Goal: Task Accomplishment & Management: Manage account settings

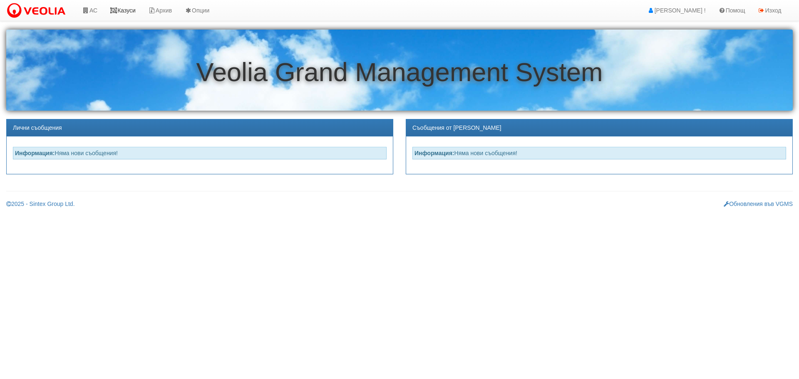
click at [130, 9] on link "Казуси" at bounding box center [123, 10] width 38 height 21
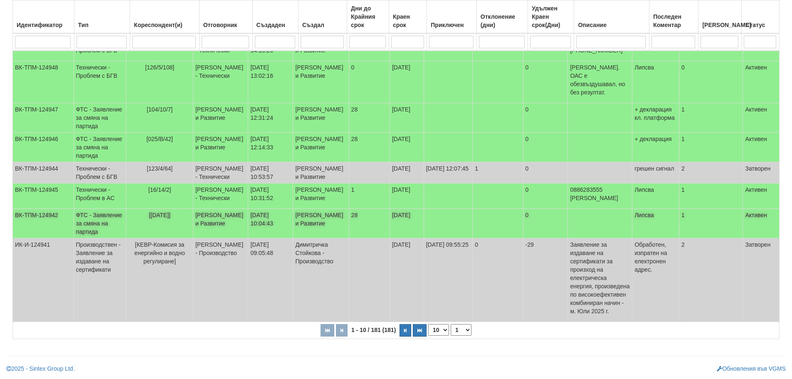
scroll to position [255, 0]
click at [460, 331] on select "1 2 3 4 5 6 7 8 9 10 11 12 13 14 15 16 17 18 19" at bounding box center [461, 330] width 21 height 12
click at [452, 324] on select "1 2 3 4 5 6 7 8 9 10 11 12 13 14 15 16 17 18 19" at bounding box center [461, 330] width 21 height 12
select select "2"
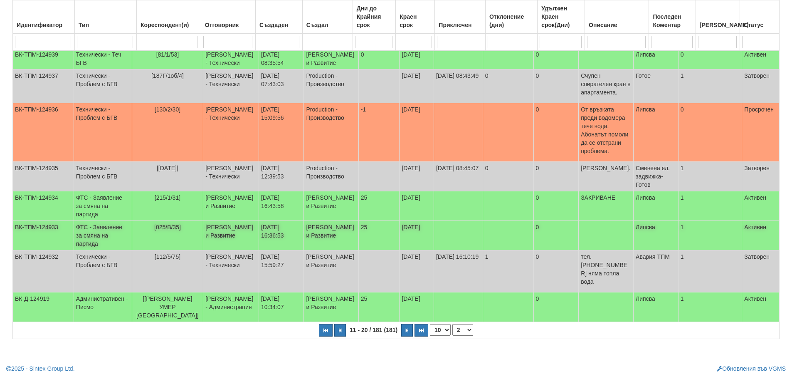
scroll to position [172, 0]
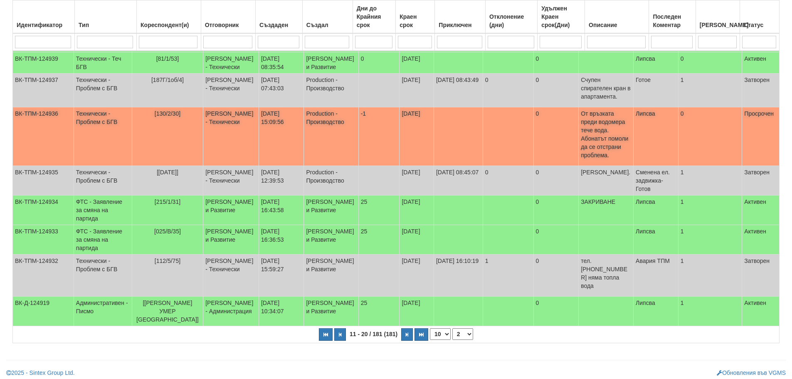
click at [88, 144] on td "Технически - Проблем с БГВ" at bounding box center [103, 136] width 58 height 59
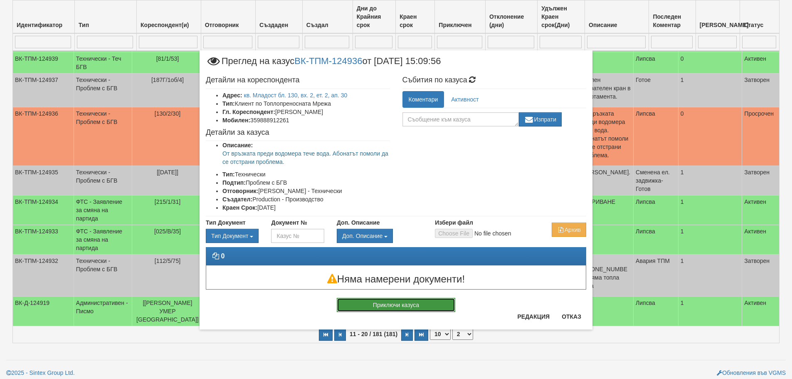
click at [429, 301] on button "Приключи казуса" at bounding box center [396, 305] width 119 height 14
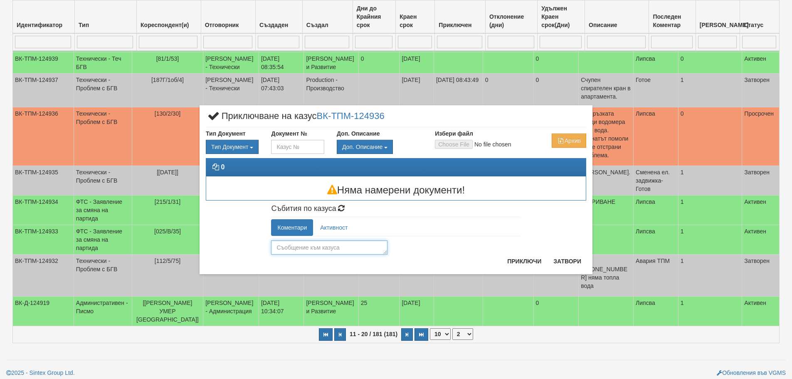
click at [347, 247] on textarea at bounding box center [329, 247] width 116 height 14
type textarea "готов"
click at [531, 259] on button "Приключи" at bounding box center [524, 261] width 44 height 13
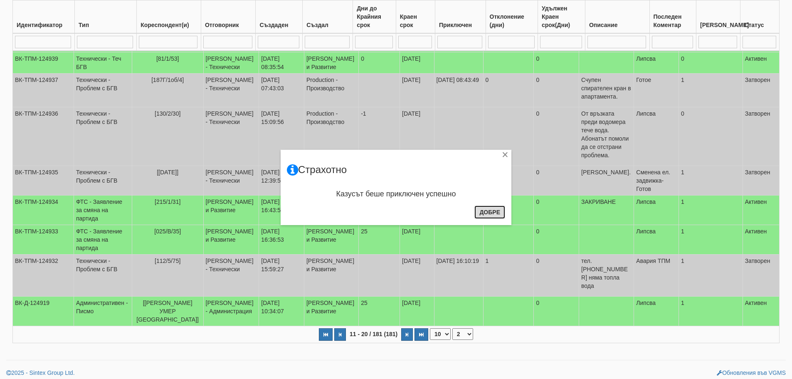
click at [499, 213] on button "Добре" at bounding box center [490, 211] width 31 height 13
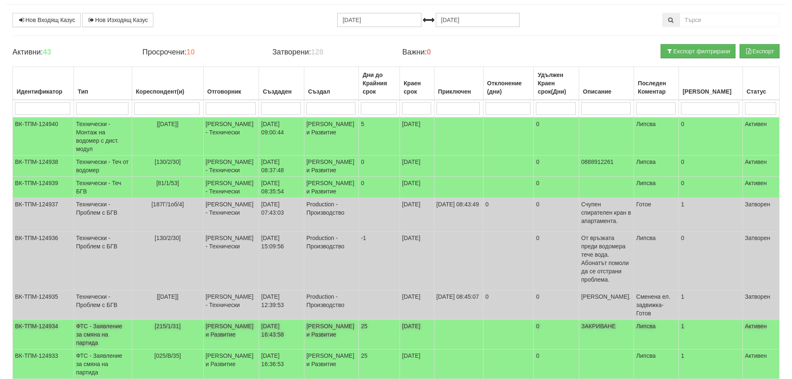
scroll to position [47, 0]
click at [237, 106] on input "search" at bounding box center [231, 109] width 50 height 12
type input "д"
select select "1"
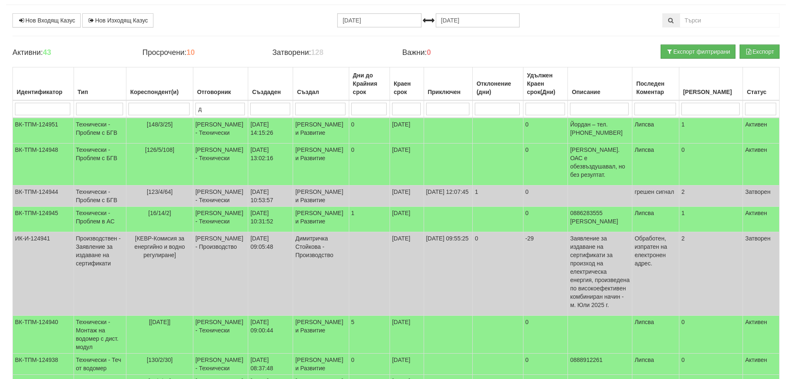
type input "ди"
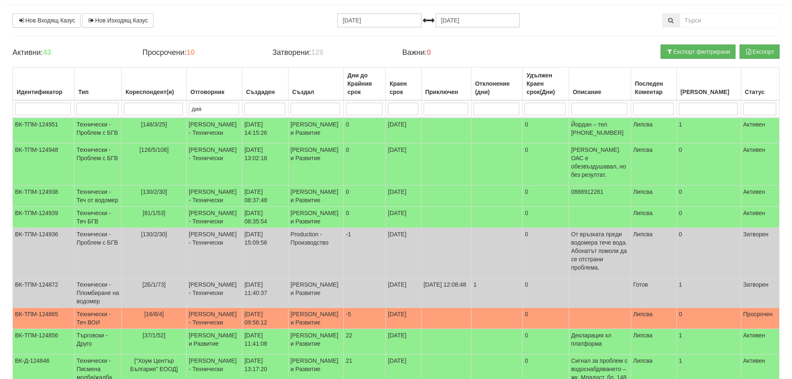
type input "диян"
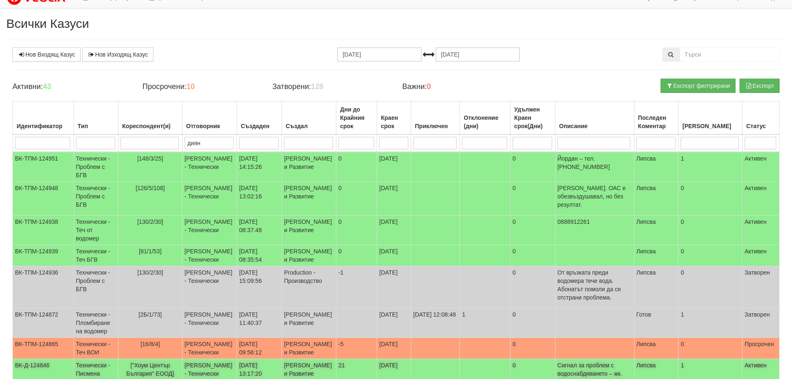
scroll to position [0, 0]
